Goal: Information Seeking & Learning: Compare options

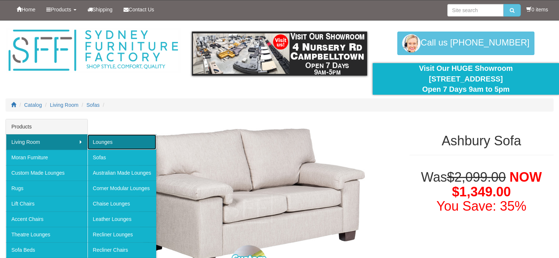
click at [101, 142] on link "Lounges" at bounding box center [121, 141] width 69 height 15
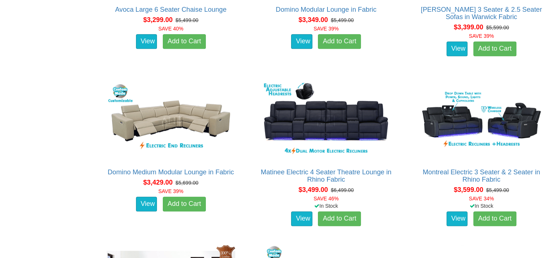
scroll to position [3599, 0]
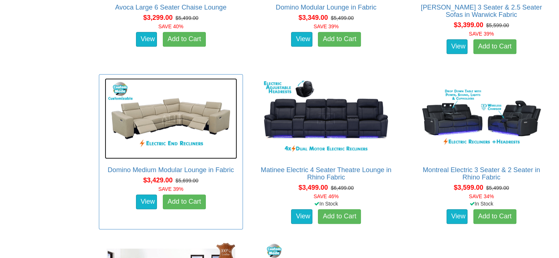
click at [172, 125] on img at bounding box center [171, 118] width 132 height 81
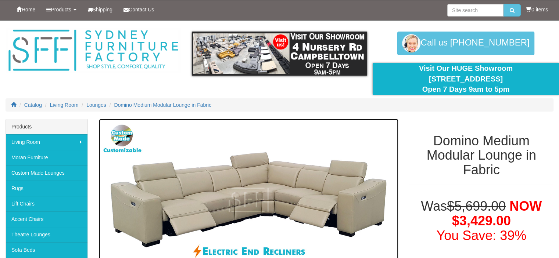
click at [171, 125] on img at bounding box center [248, 200] width 299 height 162
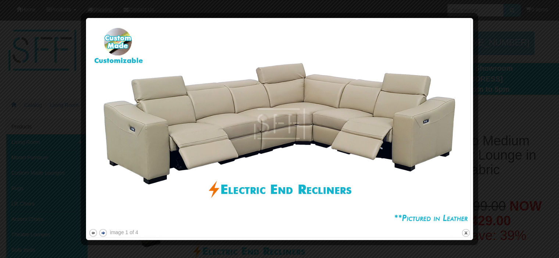
click at [102, 232] on button "next" at bounding box center [102, 232] width 9 height 9
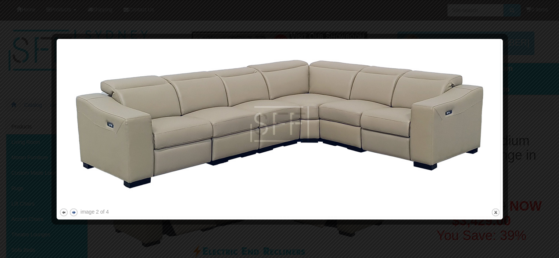
click at [102, 232] on div at bounding box center [279, 129] width 559 height 258
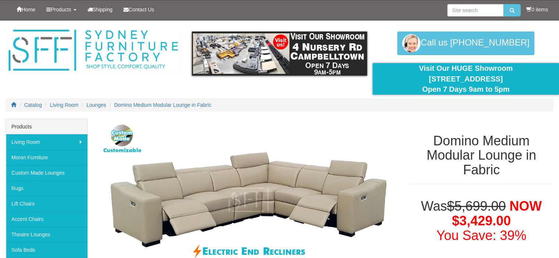
scroll to position [163, 0]
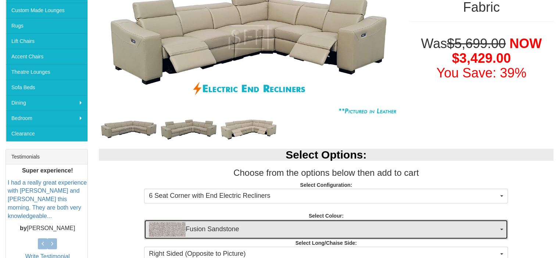
click at [161, 225] on img "button" at bounding box center [167, 229] width 37 height 15
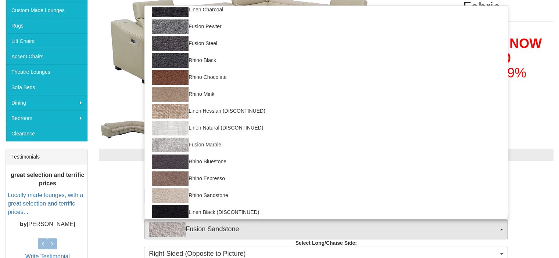
scroll to position [76, 0]
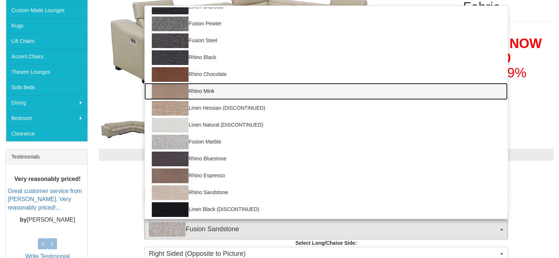
click at [164, 90] on img at bounding box center [170, 91] width 37 height 15
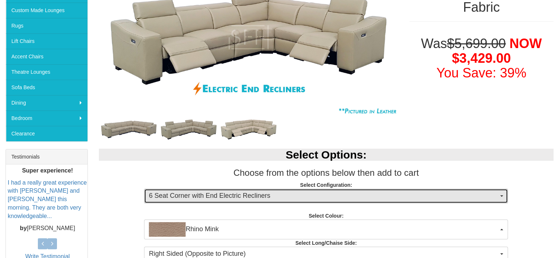
click at [502, 195] on span "button" at bounding box center [501, 195] width 3 height 1
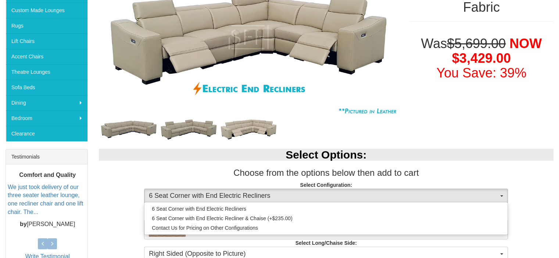
click at [523, 203] on div "Select Options: Choose from the options below then add to cart Select Configura…" at bounding box center [326, 231] width 466 height 180
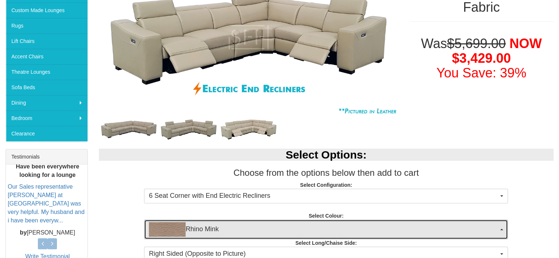
click at [498, 229] on button "Rhino Mink" at bounding box center [326, 230] width 364 height 20
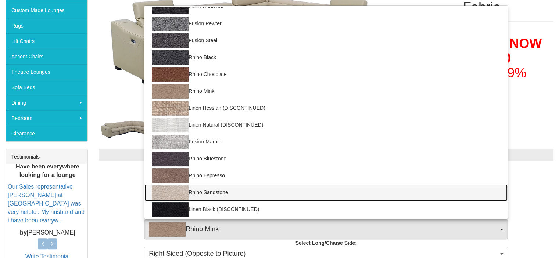
click at [184, 195] on img at bounding box center [170, 192] width 37 height 15
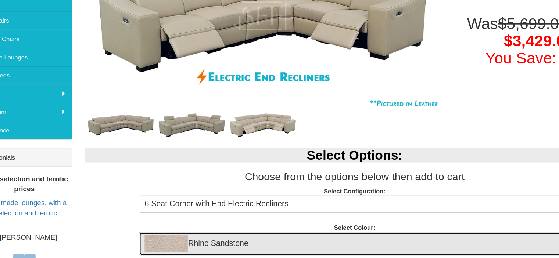
scroll to position [158, 0]
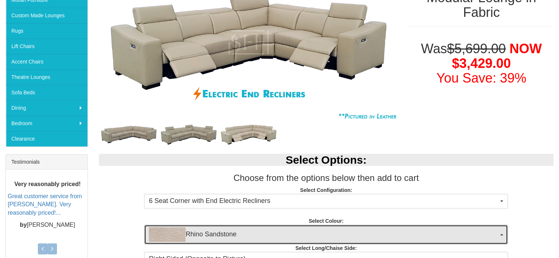
click at [501, 233] on button "Rhino Sandstone" at bounding box center [326, 235] width 364 height 20
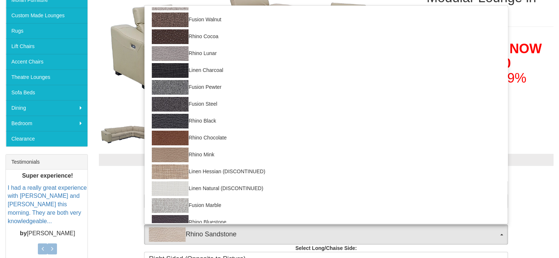
scroll to position [0, 0]
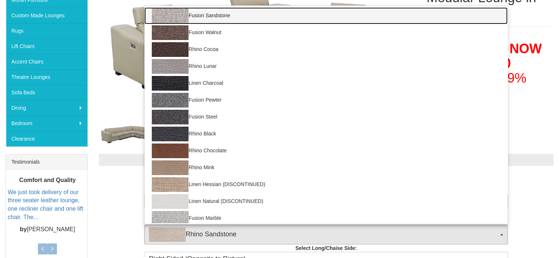
click at [179, 16] on img at bounding box center [170, 15] width 37 height 15
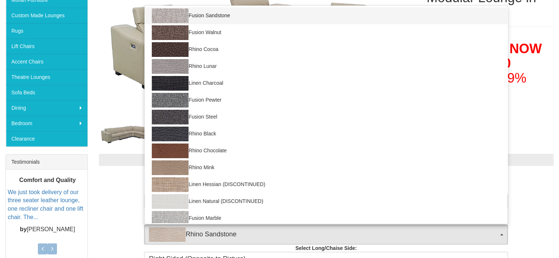
select select "1423"
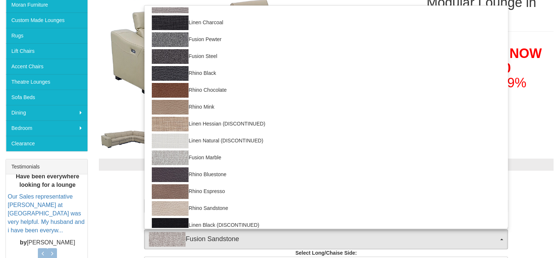
scroll to position [66, 0]
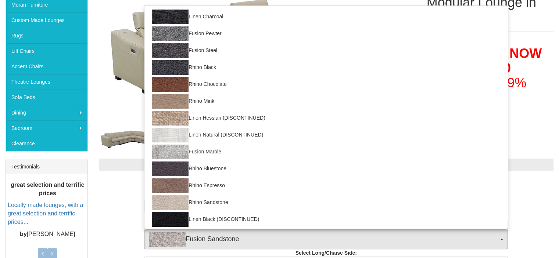
click at [542, 234] on div "Select Options: Choose from the options below then add to cart Select Configura…" at bounding box center [326, 241] width 466 height 180
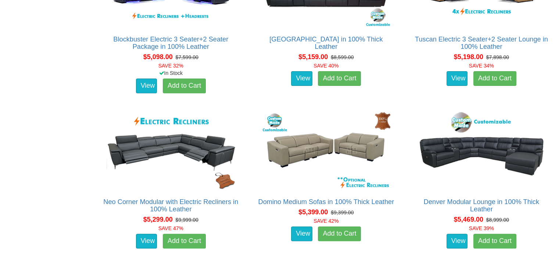
scroll to position [5847, 0]
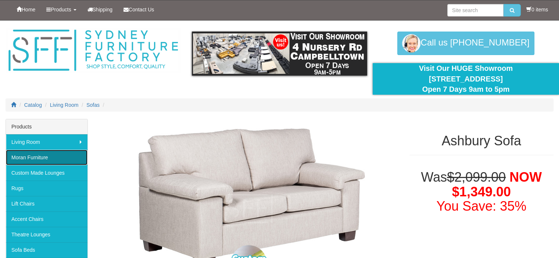
click at [32, 155] on link "Moran Furniture" at bounding box center [47, 157] width 82 height 15
